Goal: Task Accomplishment & Management: Manage account settings

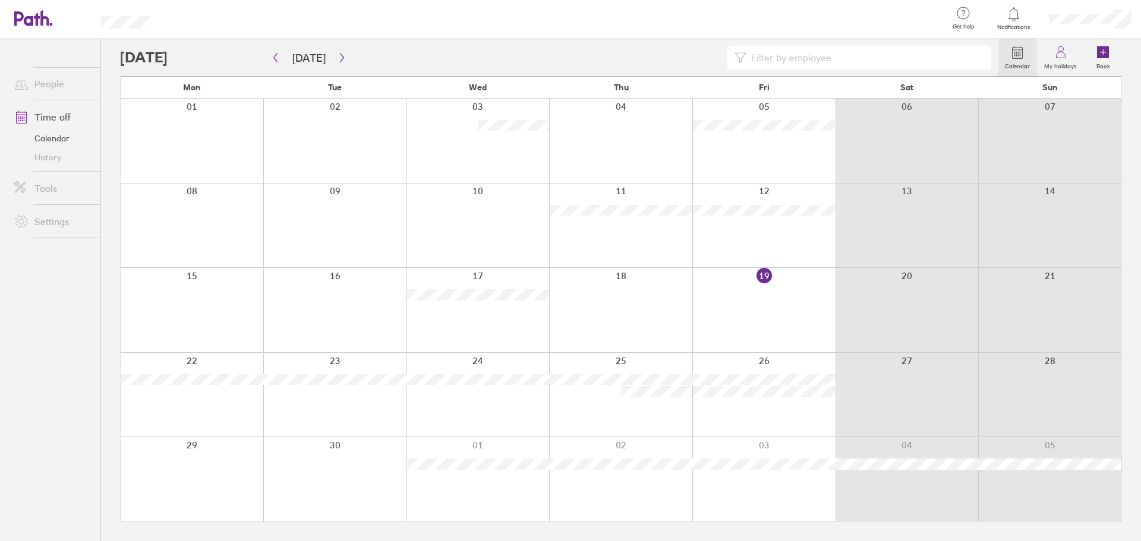
click at [510, 14] on div at bounding box center [553, 19] width 769 height 39
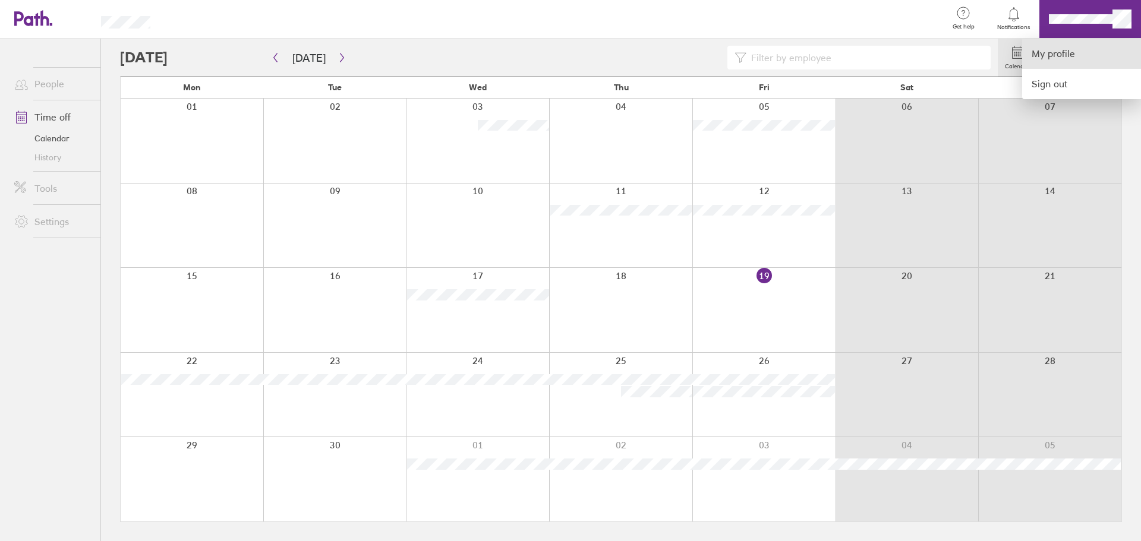
click at [1057, 56] on link "My profile" at bounding box center [1081, 54] width 119 height 30
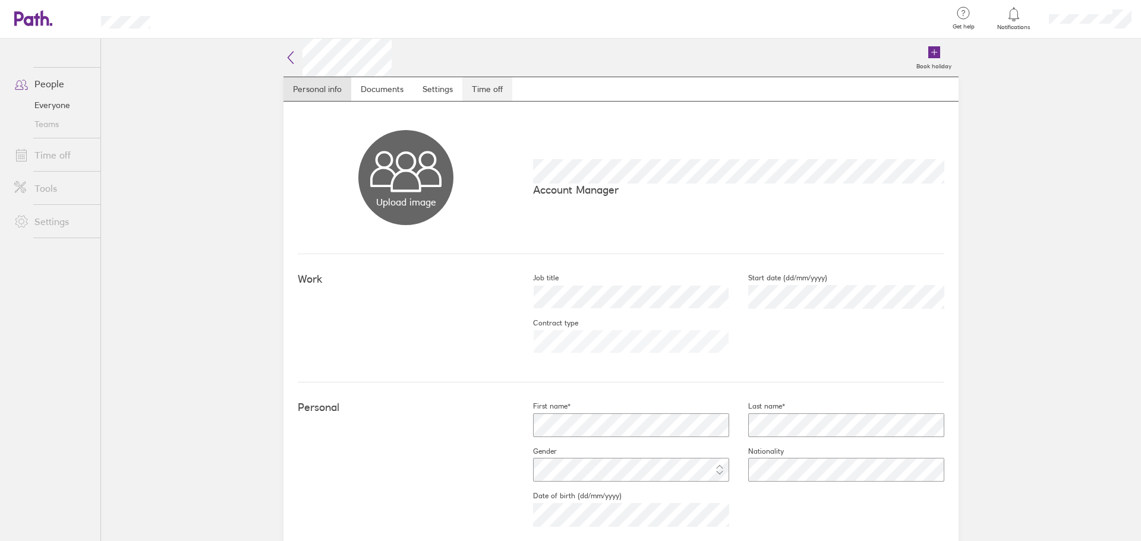
click at [475, 89] on link "Time off" at bounding box center [487, 89] width 50 height 24
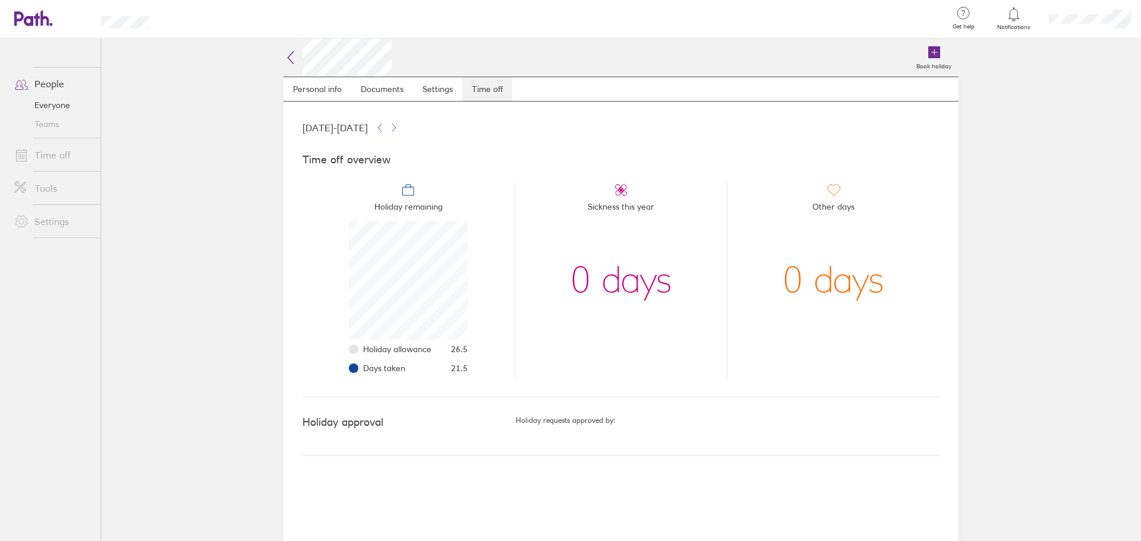
scroll to position [119, 119]
click at [399, 130] on icon at bounding box center [394, 128] width 10 height 10
click at [384, 128] on icon at bounding box center [380, 128] width 10 height 10
click at [399, 130] on icon at bounding box center [394, 128] width 10 height 10
click at [384, 129] on icon at bounding box center [380, 128] width 10 height 10
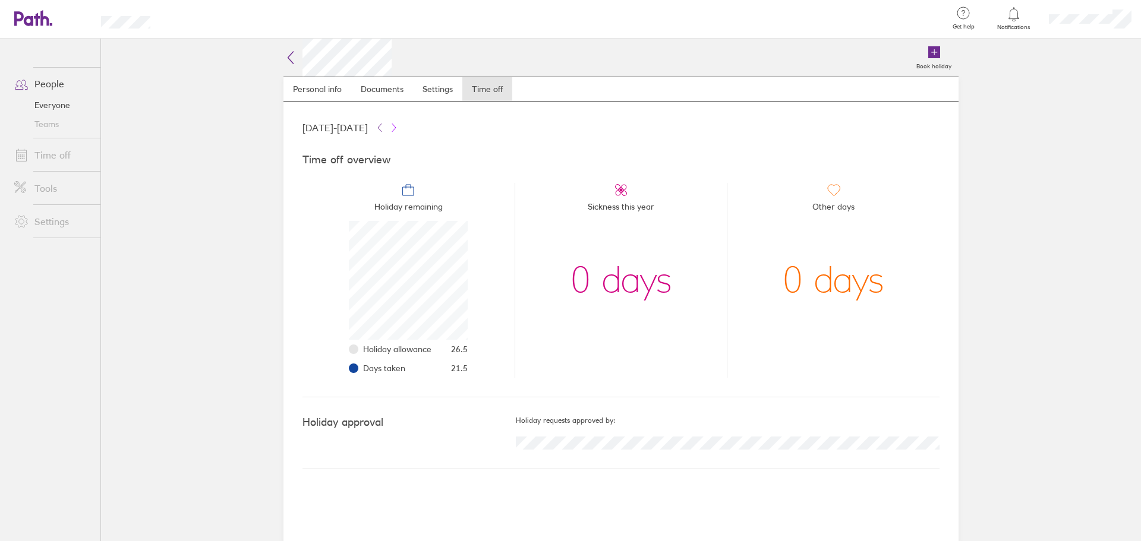
click at [399, 128] on icon at bounding box center [394, 128] width 10 height 10
click at [384, 128] on icon at bounding box center [380, 128] width 10 height 10
click at [399, 130] on icon at bounding box center [394, 128] width 10 height 10
click at [203, 26] on div at bounding box center [553, 19] width 769 height 39
